Goal: Task Accomplishment & Management: Use online tool/utility

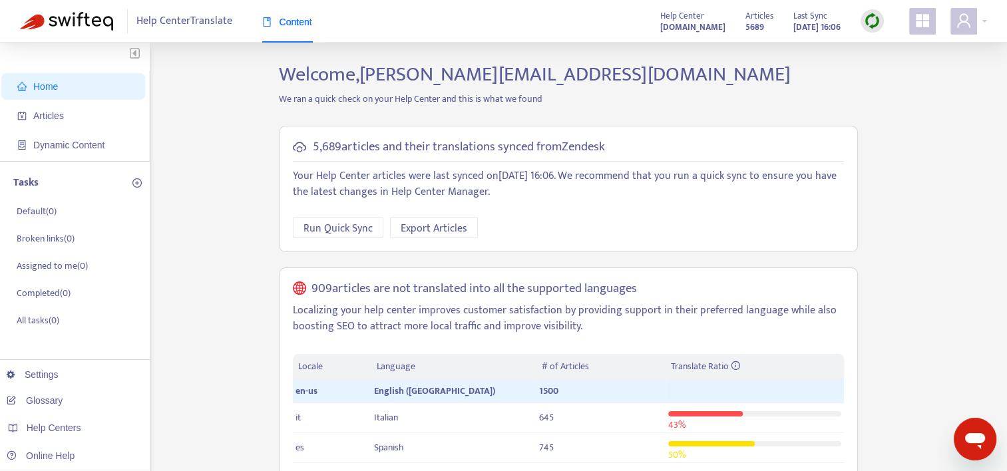
click at [871, 25] on img at bounding box center [872, 21] width 17 height 17
click at [891, 50] on link "Quick Sync" at bounding box center [899, 48] width 57 height 15
click at [51, 108] on span "Articles" at bounding box center [75, 115] width 117 height 27
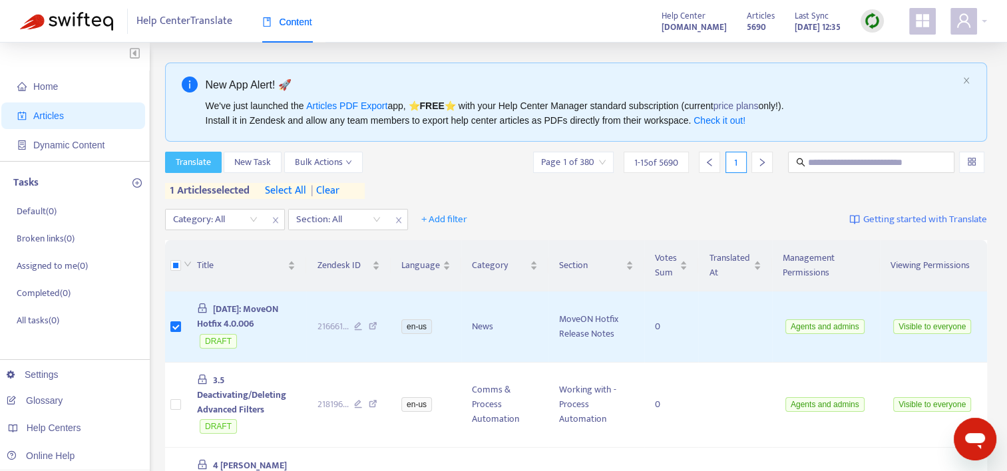
click at [207, 156] on span "Translate" at bounding box center [193, 162] width 35 height 15
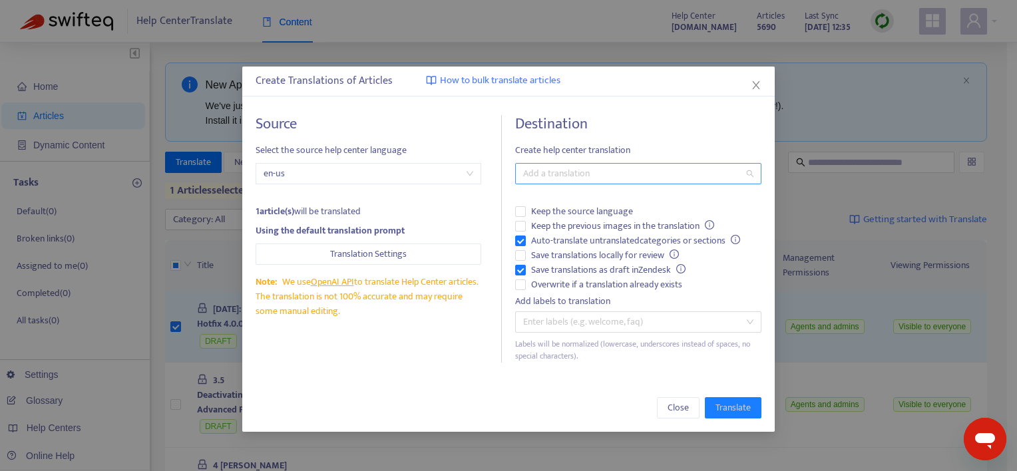
click at [578, 173] on div at bounding box center [631, 174] width 226 height 16
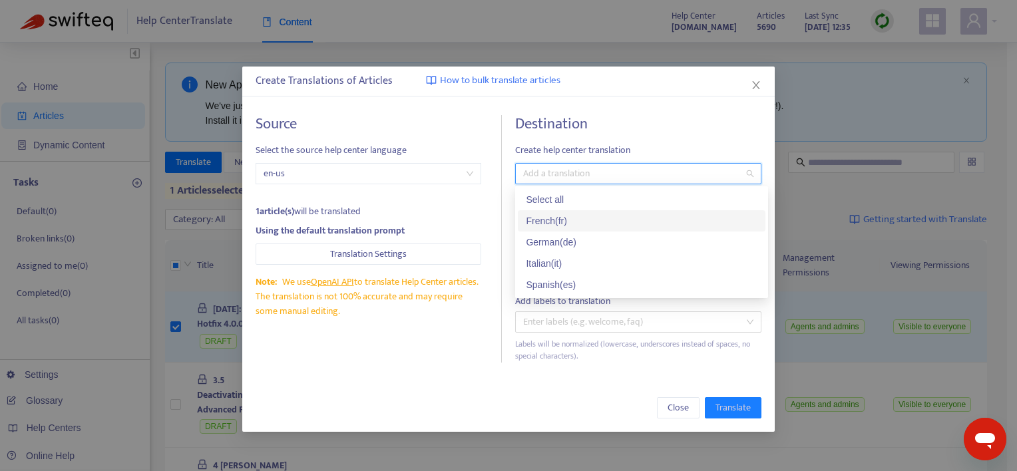
click at [568, 220] on div "French ( fr )" at bounding box center [642, 221] width 232 height 15
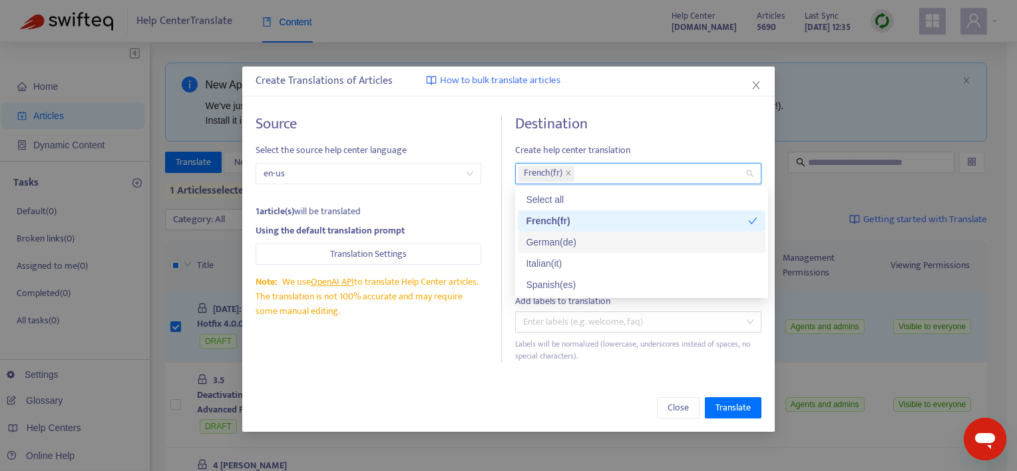
click at [563, 238] on div "German ( de )" at bounding box center [642, 242] width 232 height 15
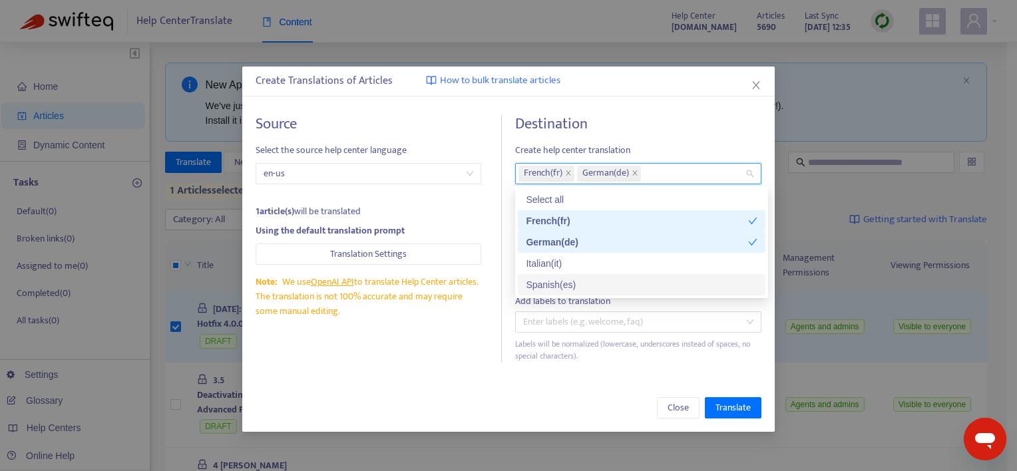
click at [557, 286] on div "Spanish ( es )" at bounding box center [642, 285] width 232 height 15
click at [743, 409] on span "Translate" at bounding box center [732, 408] width 35 height 15
